Goal: Entertainment & Leisure: Consume media (video, audio)

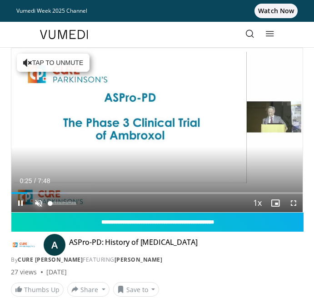
click at [38, 199] on span "Video Player" at bounding box center [39, 203] width 18 height 18
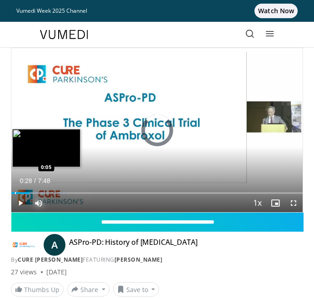
click at [15, 192] on div "Loaded : 19.20% 0:28 0:05" at bounding box center [156, 189] width 291 height 9
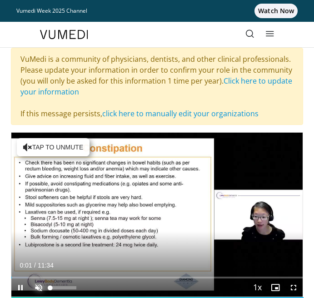
click at [36, 284] on span "Video Player" at bounding box center [39, 288] width 18 height 18
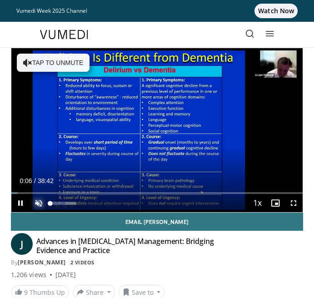
click at [35, 205] on span "Video Player" at bounding box center [39, 203] width 18 height 18
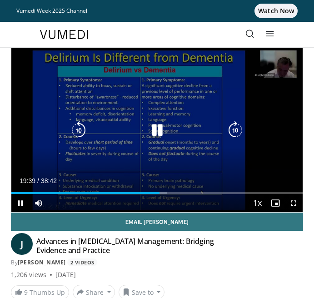
click at [150, 133] on icon "Video Player" at bounding box center [157, 130] width 18 height 18
click at [153, 128] on icon "Video Player" at bounding box center [157, 130] width 18 height 18
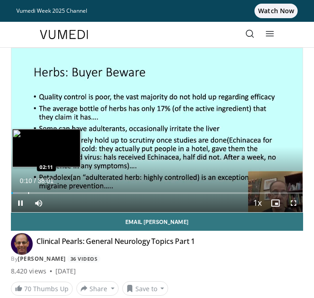
click at [28, 191] on div "10 seconds Tap to unmute" at bounding box center [156, 130] width 291 height 164
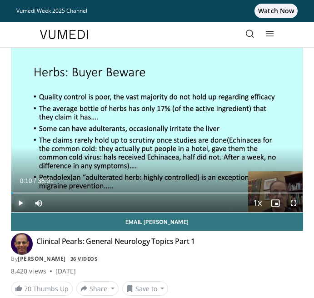
click at [21, 203] on span "Video Player" at bounding box center [20, 203] width 18 height 18
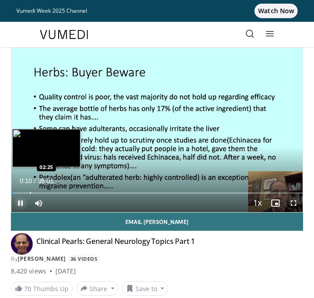
click at [30, 191] on div "Loaded : 2.63% 00:11 02:25" at bounding box center [156, 189] width 291 height 9
click at [36, 191] on div "Loaded : 9.21% 02:30 03:15" at bounding box center [156, 189] width 291 height 9
click at [49, 190] on div "Loaded : 11.38% 03:15 04:51" at bounding box center [156, 189] width 291 height 9
